Goal: Transaction & Acquisition: Purchase product/service

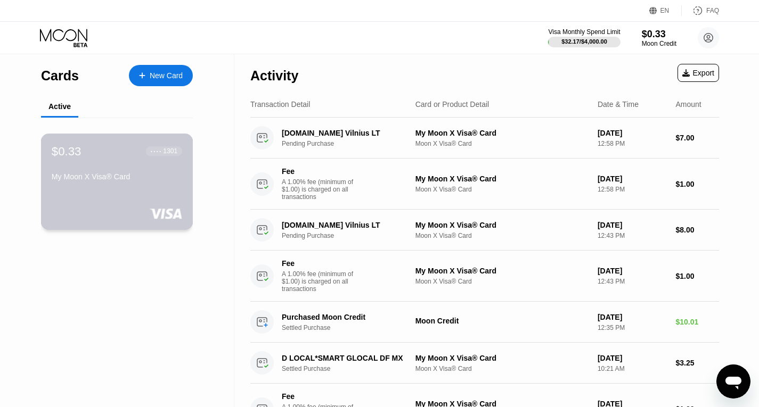
click at [159, 155] on div "● ● ● ● 1301" at bounding box center [164, 150] width 27 height 7
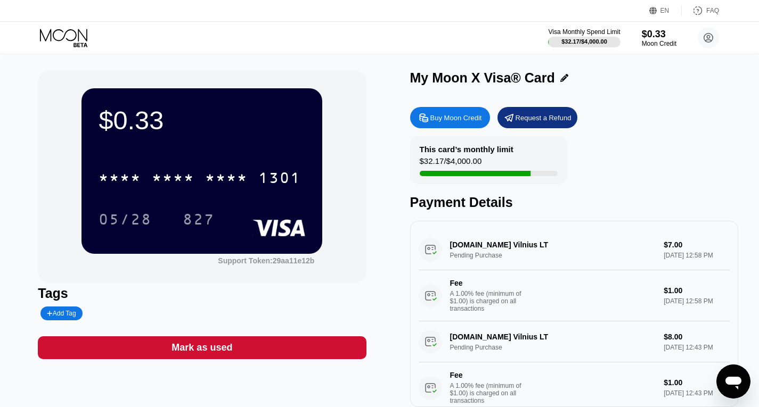
click at [502, 161] on div "This card’s monthly limit $32.17 / $4,000.00" at bounding box center [488, 160] width 157 height 48
click at [471, 122] on div "Buy Moon Credit" at bounding box center [456, 117] width 52 height 9
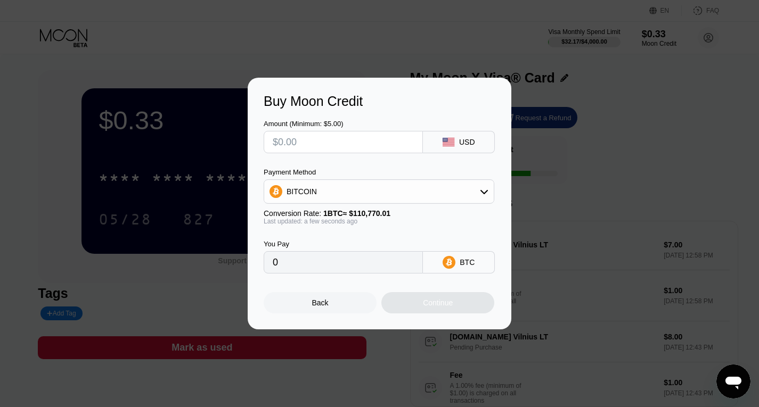
click at [352, 145] on input "text" at bounding box center [343, 142] width 141 height 21
type input "$8"
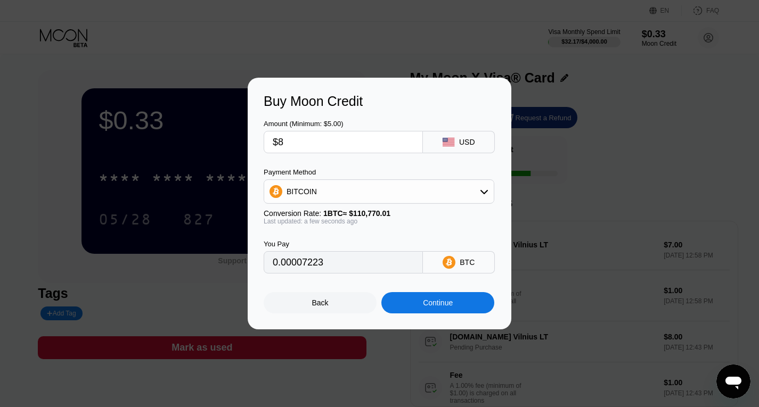
type input "0.00007223"
type input "$8"
click at [494, 136] on div "USD" at bounding box center [459, 142] width 72 height 22
click at [460, 136] on div "USD" at bounding box center [459, 142] width 72 height 22
click at [378, 211] on span "1 BTC ≈ $110,770.01" at bounding box center [356, 213] width 67 height 9
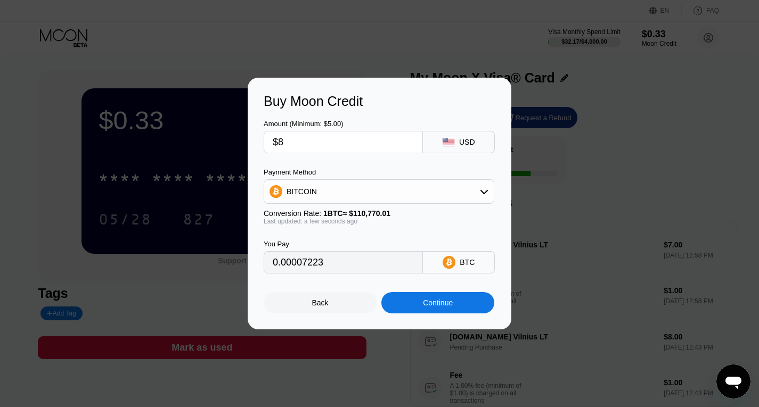
click at [389, 204] on div "BITCOIN" at bounding box center [379, 191] width 231 height 24
click at [399, 197] on div "BITCOIN" at bounding box center [378, 191] width 229 height 21
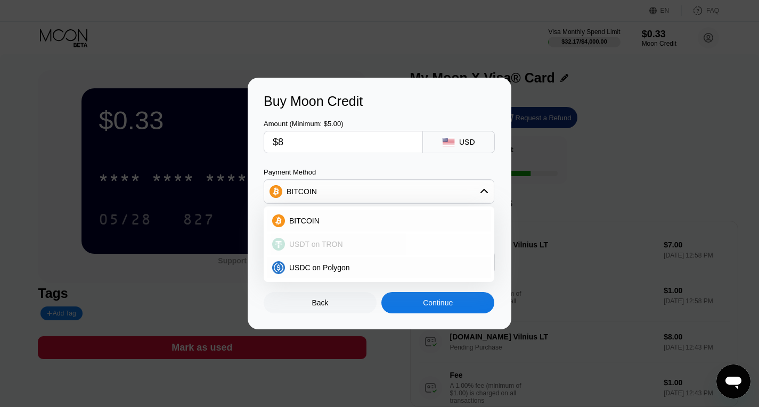
click at [305, 241] on span "USDT on TRON" at bounding box center [316, 244] width 54 height 9
type input "8.08"
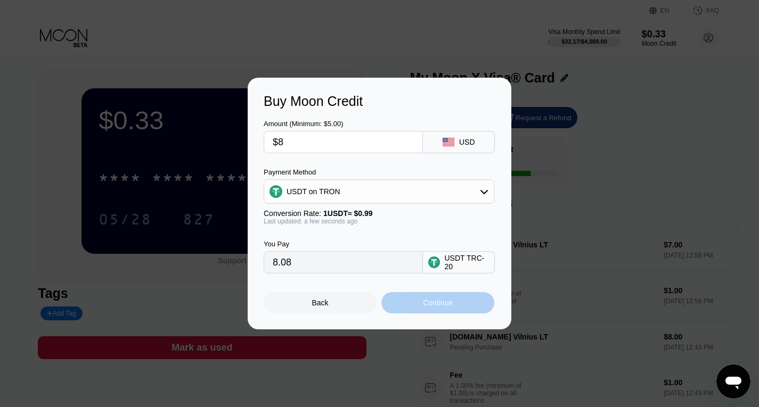
click at [452, 314] on div "Continue" at bounding box center [437, 302] width 113 height 21
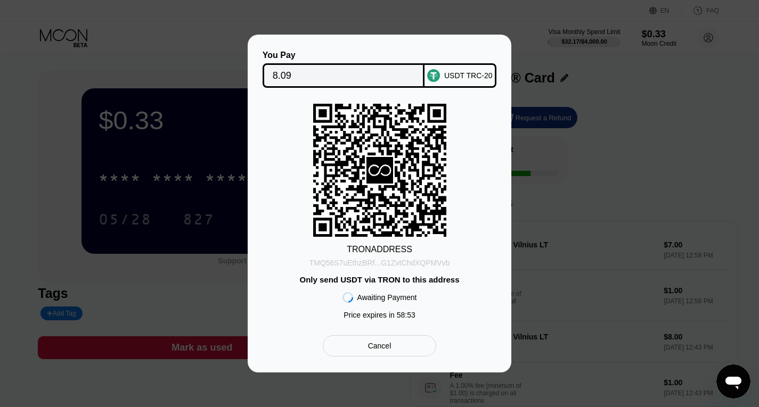
click at [417, 262] on div "TMQ56S7uEthzBRf...G1ZvtChdXQPMVvb" at bounding box center [379, 263] width 141 height 9
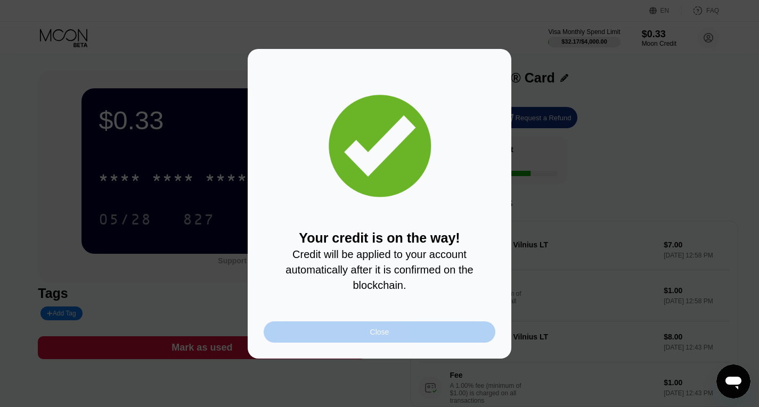
click at [353, 341] on div "Close" at bounding box center [380, 332] width 232 height 21
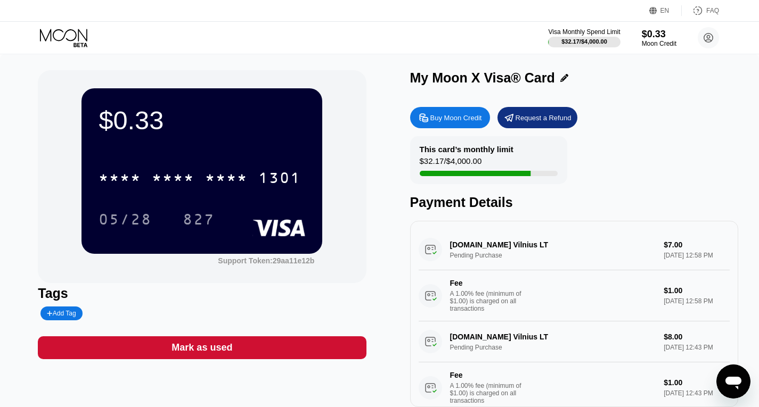
click at [56, 5] on div "EN Language Select an item Save FAQ" at bounding box center [379, 11] width 759 height 22
